Goal: Task Accomplishment & Management: Complete application form

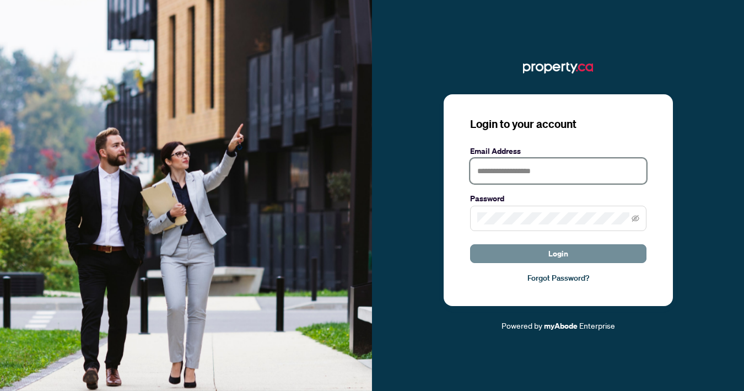
type input "**********"
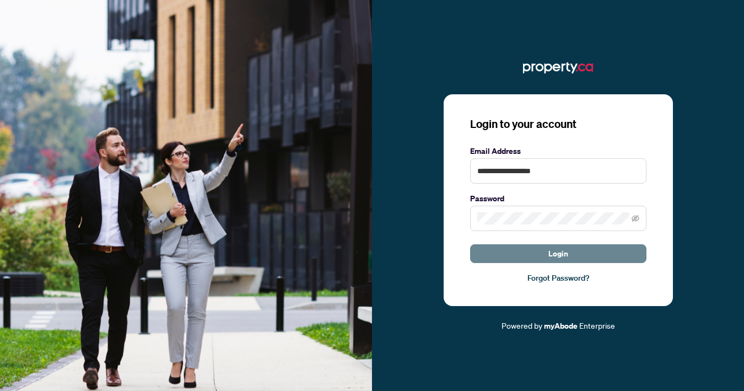
click at [586, 249] on button "Login" at bounding box center [558, 253] width 176 height 19
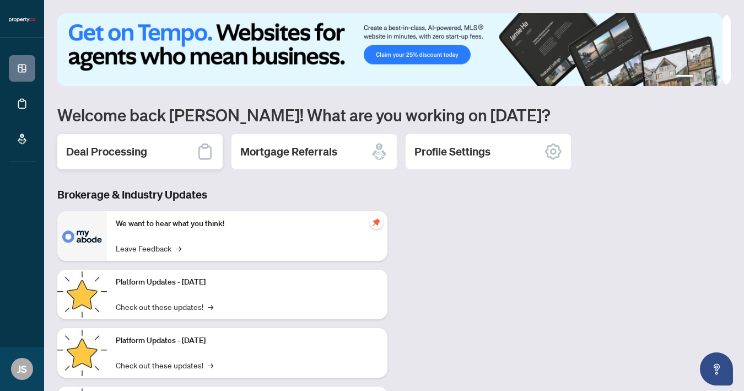
click at [85, 148] on h2 "Deal Processing" at bounding box center [106, 151] width 81 height 15
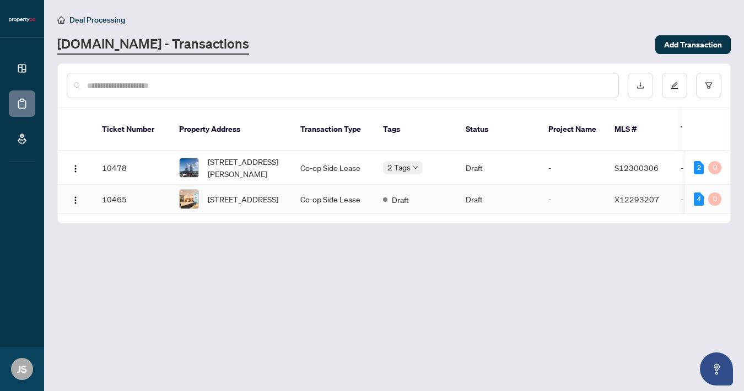
click at [483, 187] on td "Draft" at bounding box center [498, 199] width 83 height 29
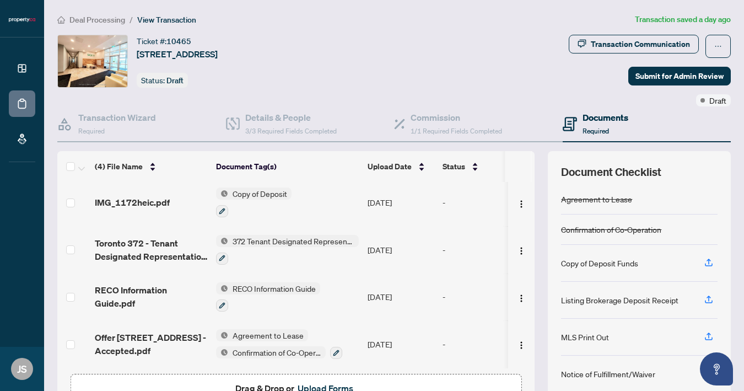
scroll to position [71, 0]
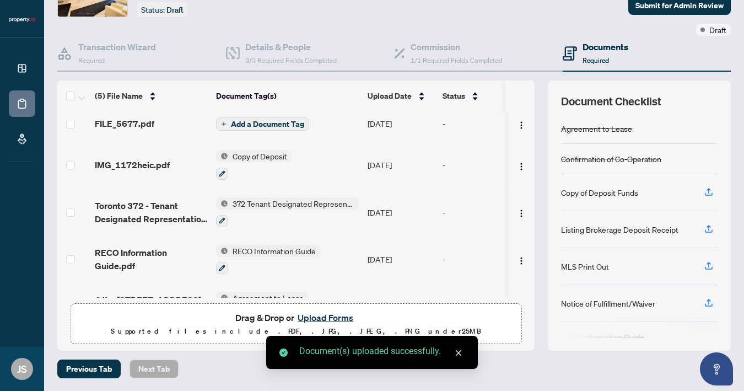
click at [243, 124] on span "Add a Document Tag" at bounding box center [267, 124] width 73 height 8
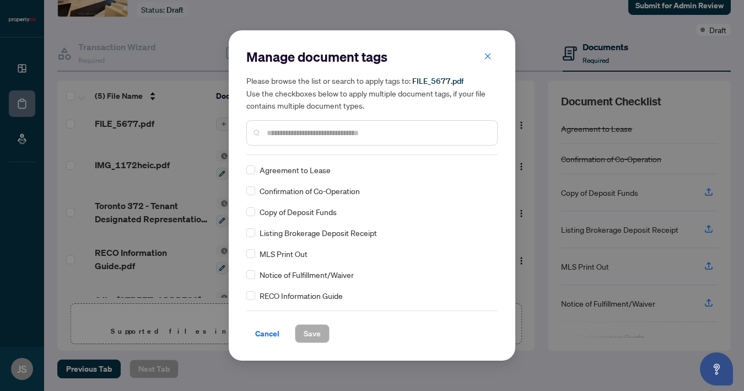
click at [302, 127] on input "text" at bounding box center [378, 133] width 222 height 12
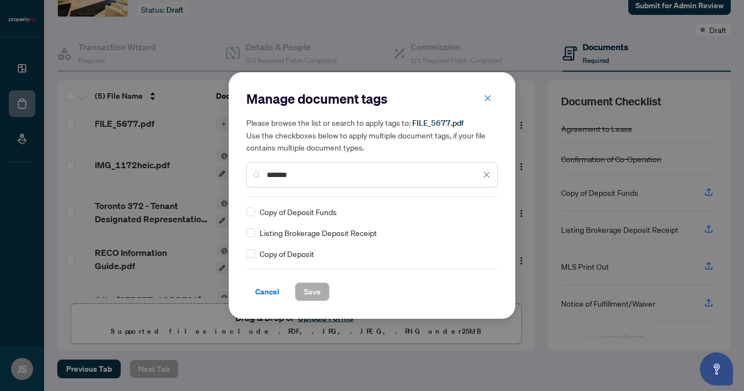
type input "*******"
click at [272, 233] on span "Listing Brokerage Deposit Receipt" at bounding box center [318, 233] width 117 height 12
click at [317, 295] on span "Save" at bounding box center [312, 292] width 17 height 18
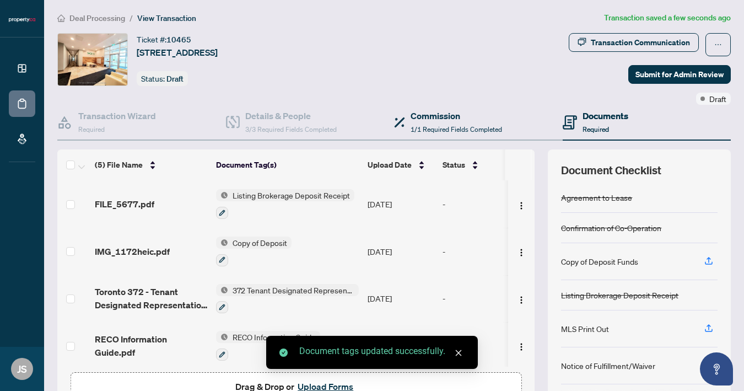
scroll to position [0, 0]
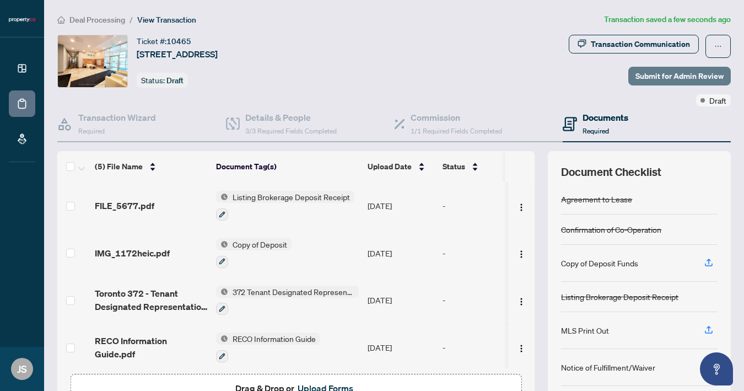
click at [662, 76] on span "Submit for Admin Review" at bounding box center [680, 76] width 88 height 18
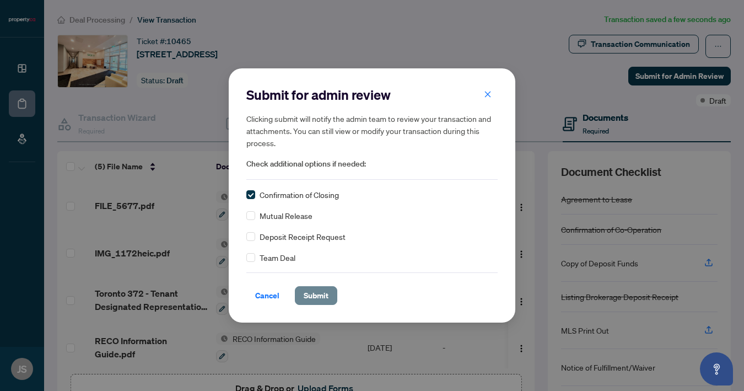
click at [313, 299] on span "Submit" at bounding box center [316, 296] width 25 height 18
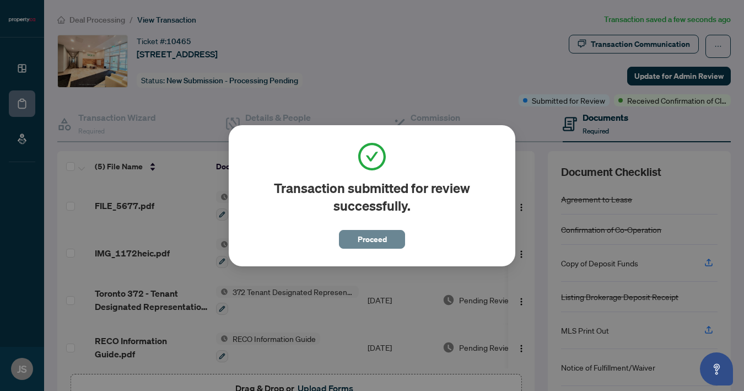
click at [374, 239] on span "Proceed" at bounding box center [372, 240] width 29 height 18
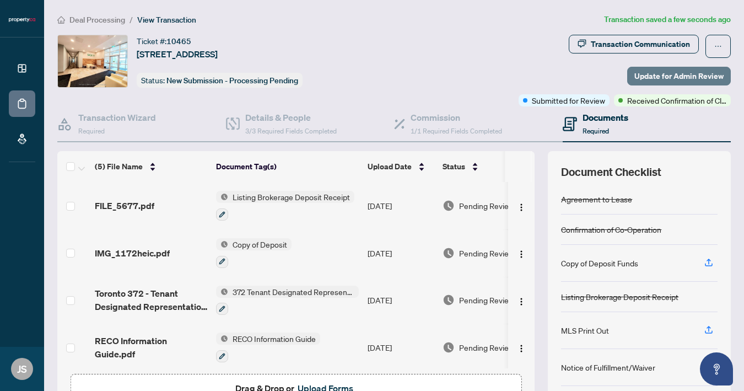
click at [691, 69] on span "Update for Admin Review" at bounding box center [679, 76] width 89 height 18
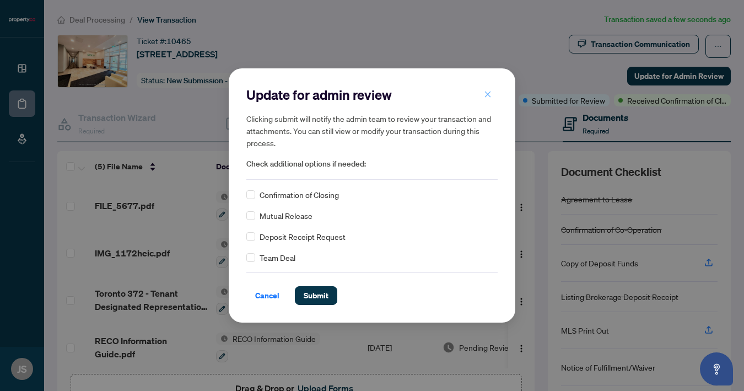
click at [488, 95] on icon "close" at bounding box center [488, 94] width 6 height 6
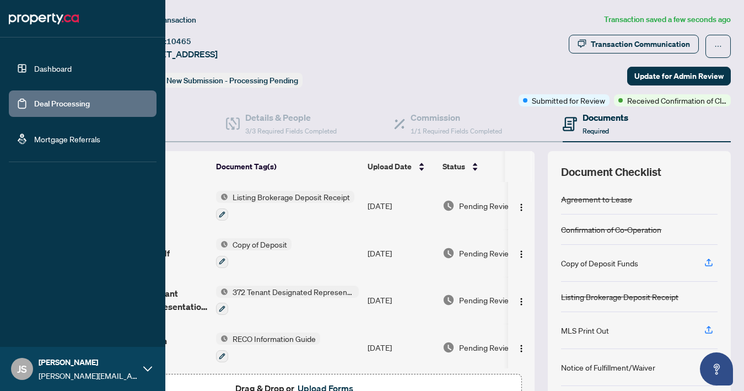
click at [34, 73] on link "Dashboard" at bounding box center [52, 68] width 37 height 10
